Goal: Information Seeking & Learning: Find specific fact

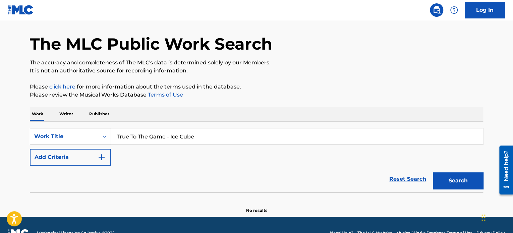
scroll to position [37, 0]
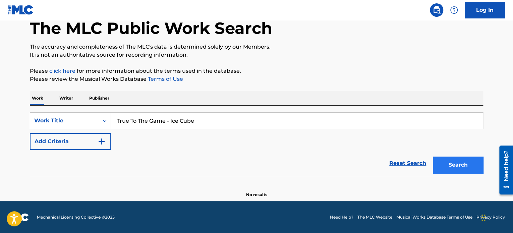
type input "True To The Game - Ice Cube"
click at [461, 164] on button "Search" at bounding box center [458, 165] width 50 height 17
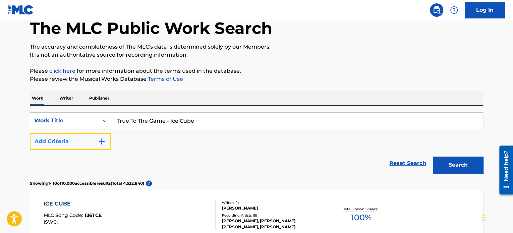
click at [75, 141] on button "Add Criteria" at bounding box center [70, 141] width 81 height 17
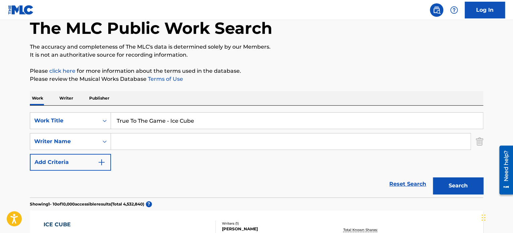
click at [143, 144] on input "Search Form" at bounding box center [290, 141] width 359 height 16
paste input "[PERSON_NAME]"
type input "[PERSON_NAME]"
click at [464, 187] on button "Search" at bounding box center [458, 185] width 50 height 17
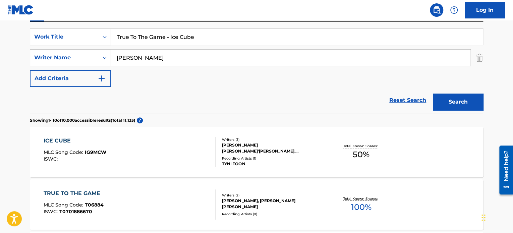
scroll to position [171, 0]
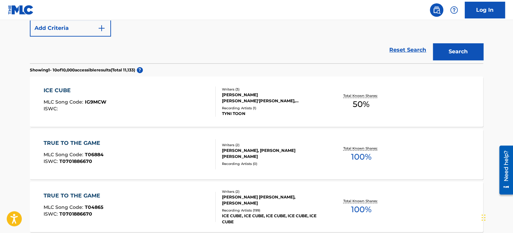
click at [188, 151] on div "TRUE TO THE GAME MLC Song Code : T06884 ISWC : T0701886670" at bounding box center [130, 154] width 172 height 30
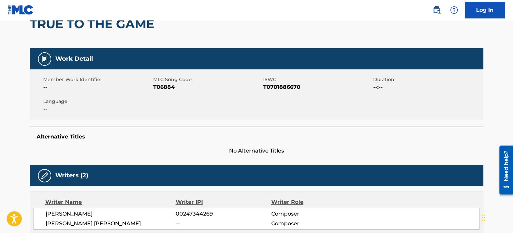
scroll to position [134, 0]
